Goal: Task Accomplishment & Management: Manage account settings

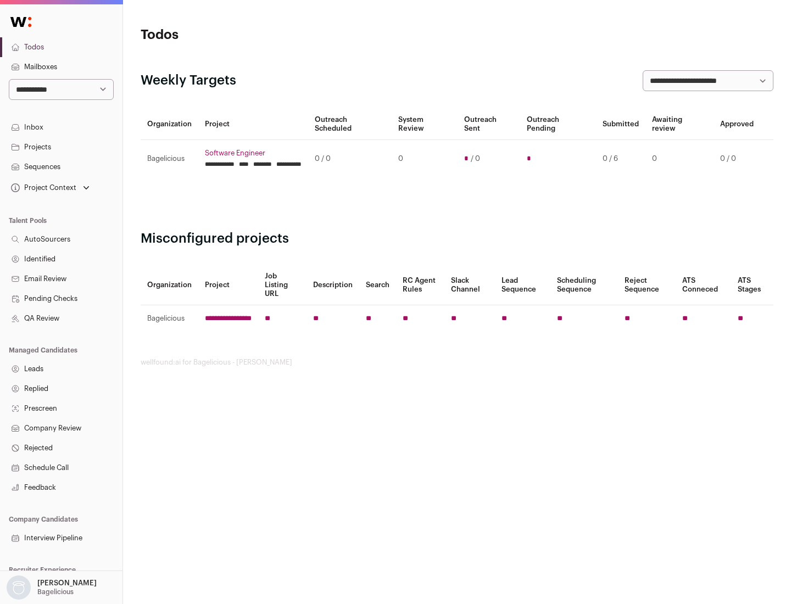
click at [61, 147] on link "Projects" at bounding box center [61, 147] width 122 height 20
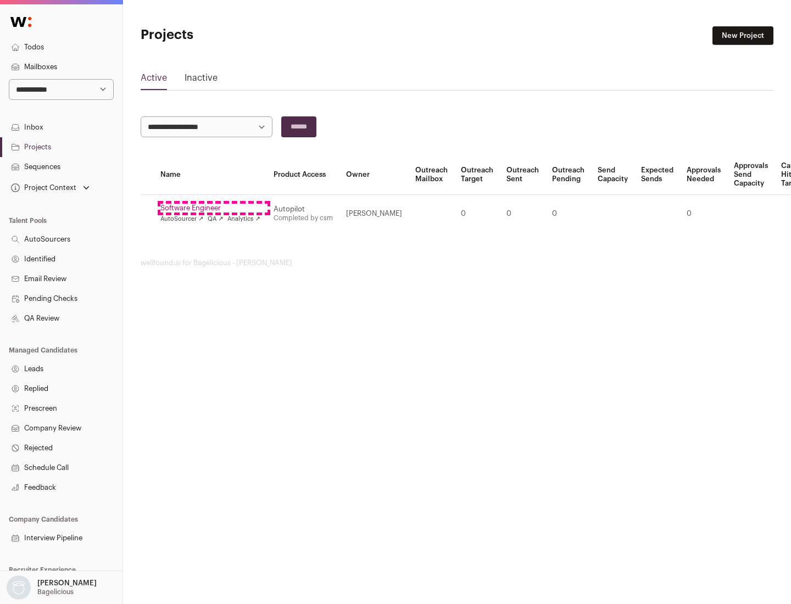
click at [214, 208] on link "Software Engineer" at bounding box center [210, 208] width 100 height 9
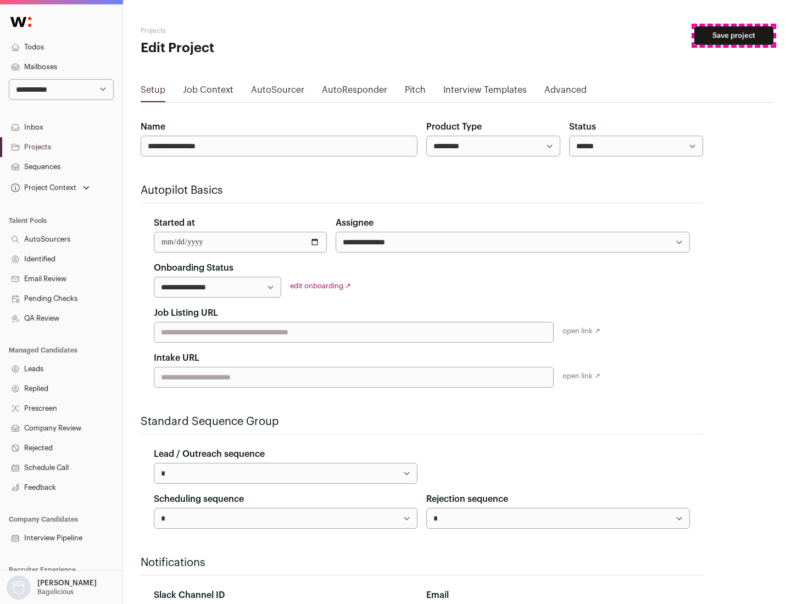
click at [734, 36] on button "Save project" at bounding box center [733, 35] width 79 height 19
